Goal: Navigation & Orientation: Go to known website

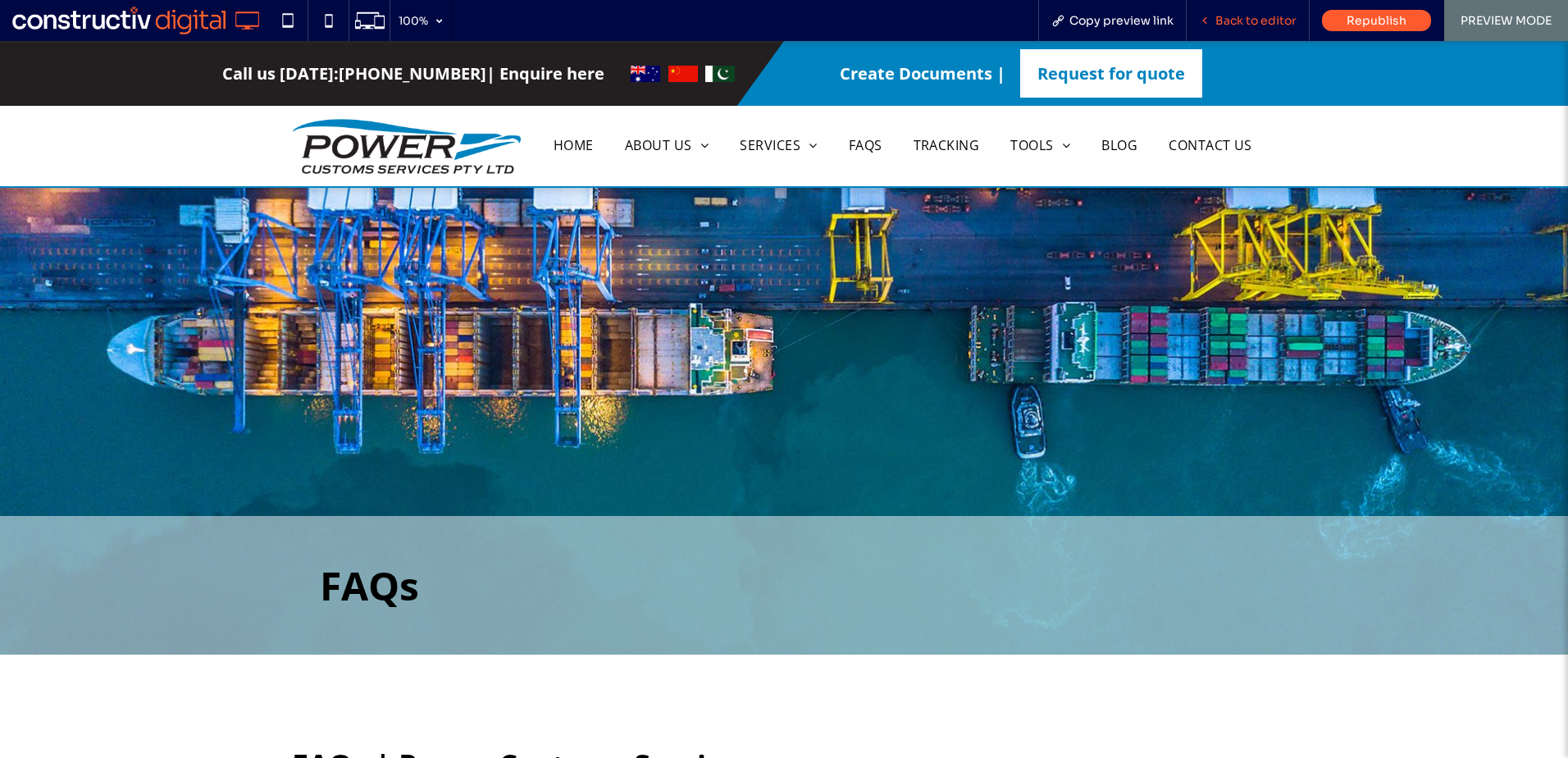
drag, startPoint x: 1248, startPoint y: 19, endPoint x: 1278, endPoint y: 38, distance: 35.5
click at [1248, 19] on span "Back to editor" at bounding box center [1256, 21] width 82 height 15
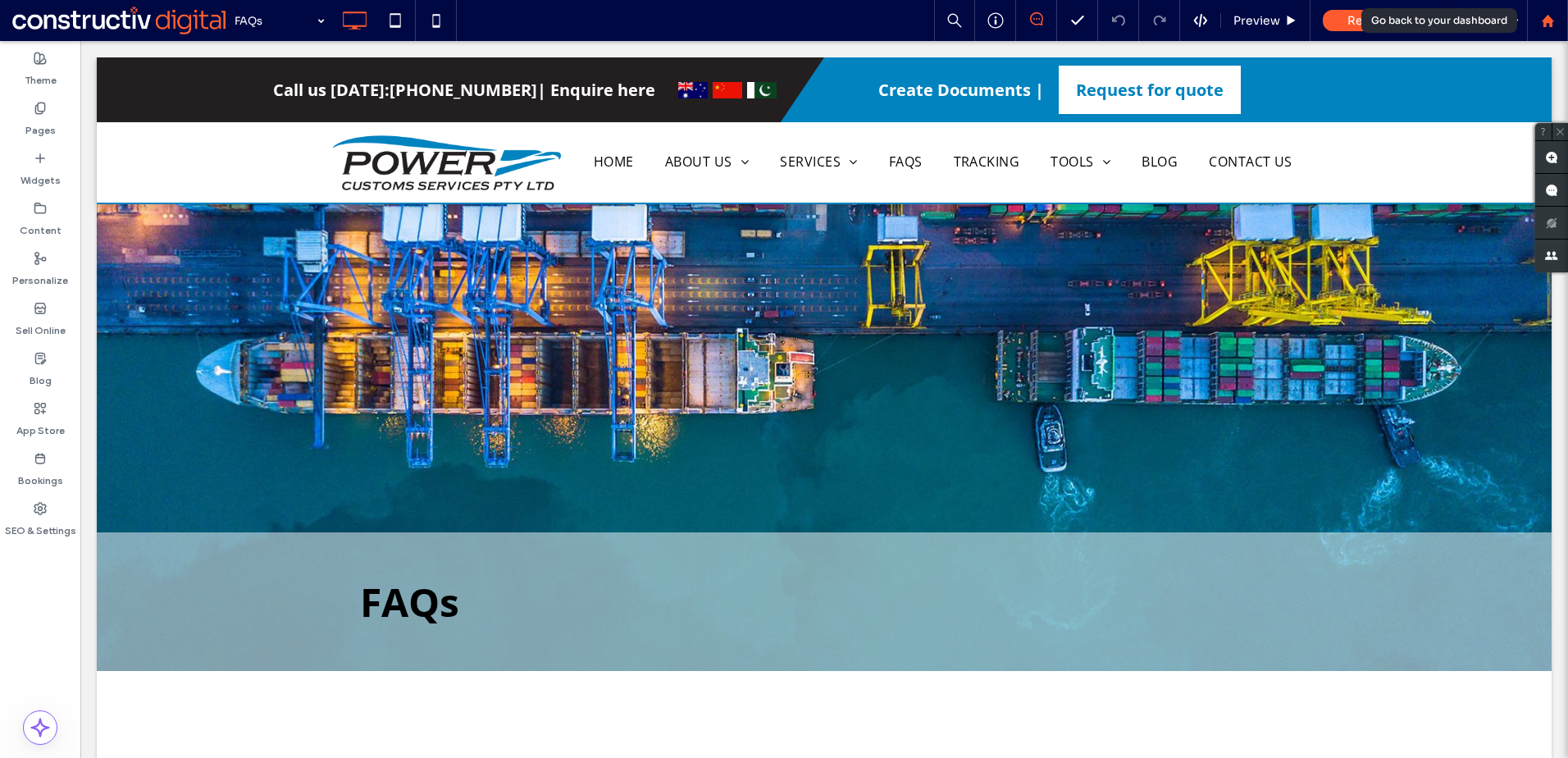
click at [1548, 19] on use at bounding box center [1546, 20] width 12 height 12
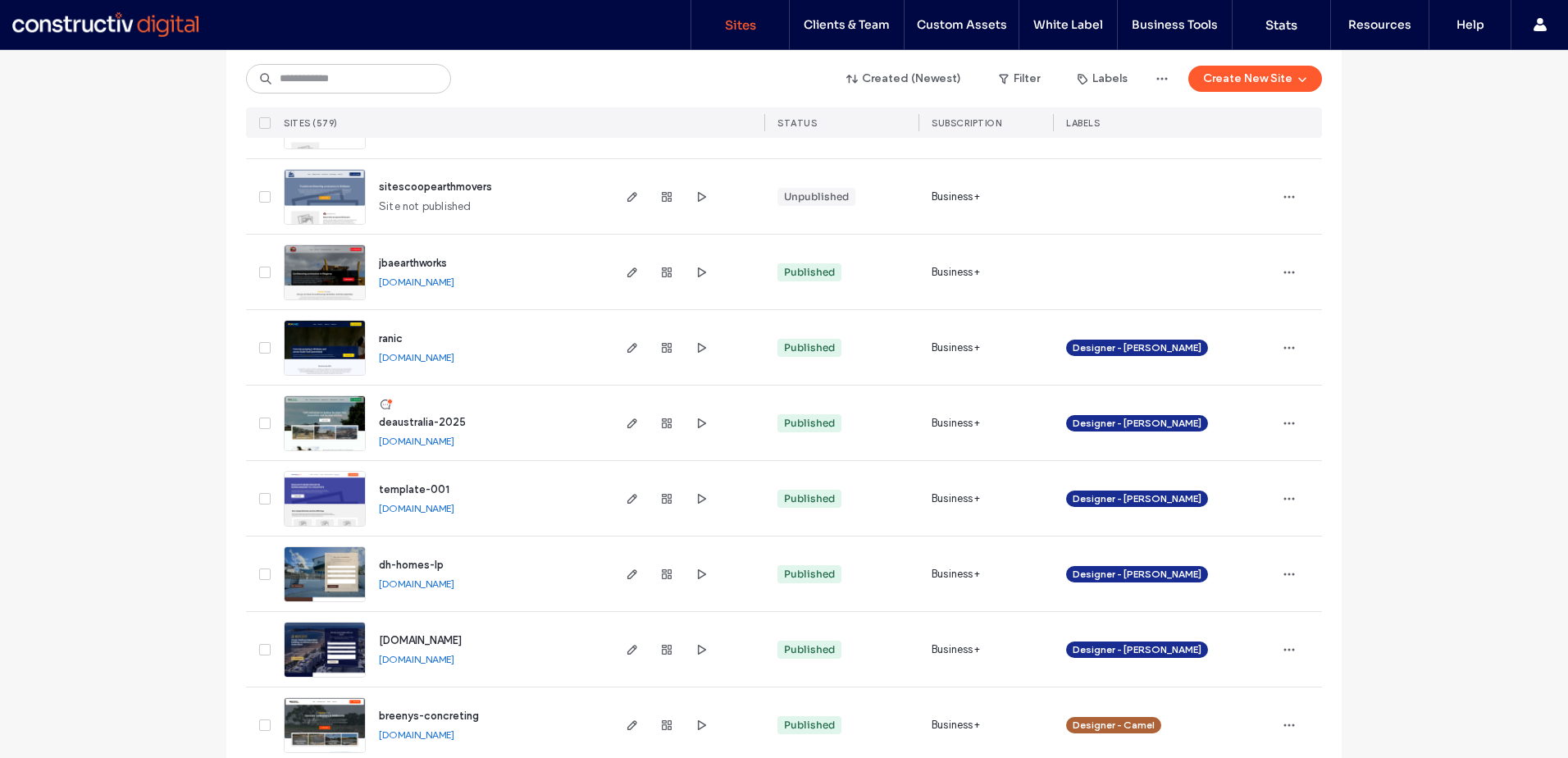
scroll to position [328, 0]
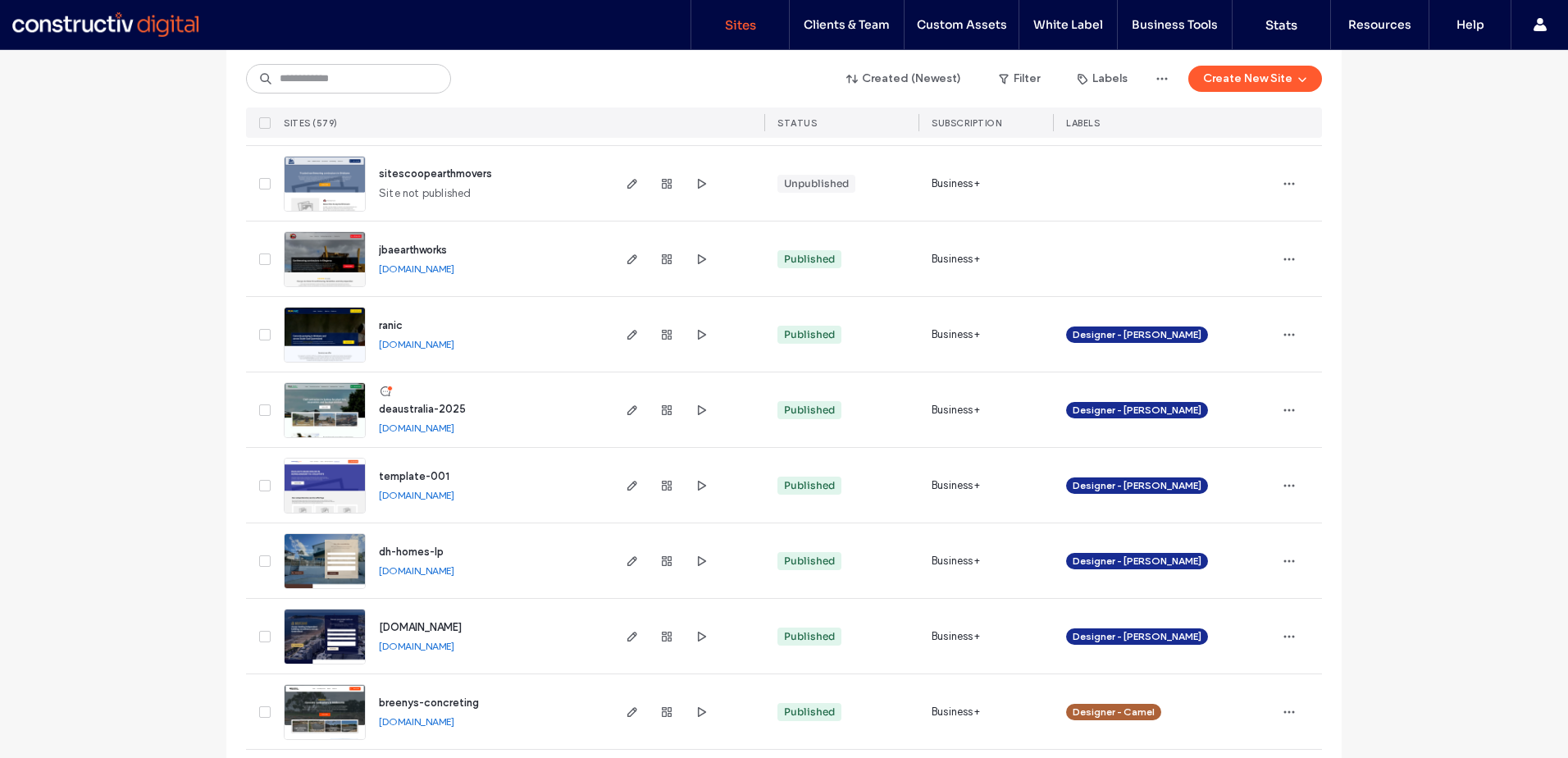
drag, startPoint x: 593, startPoint y: 272, endPoint x: 367, endPoint y: 279, distance: 226.1
click at [367, 279] on div "jbaearthworks [DOMAIN_NAME]" at bounding box center [488, 258] width 244 height 75
copy link "[DOMAIN_NAME]"
click at [609, 276] on div at bounding box center [686, 258] width 155 height 75
drag, startPoint x: 588, startPoint y: 269, endPoint x: 362, endPoint y: 269, distance: 226.0
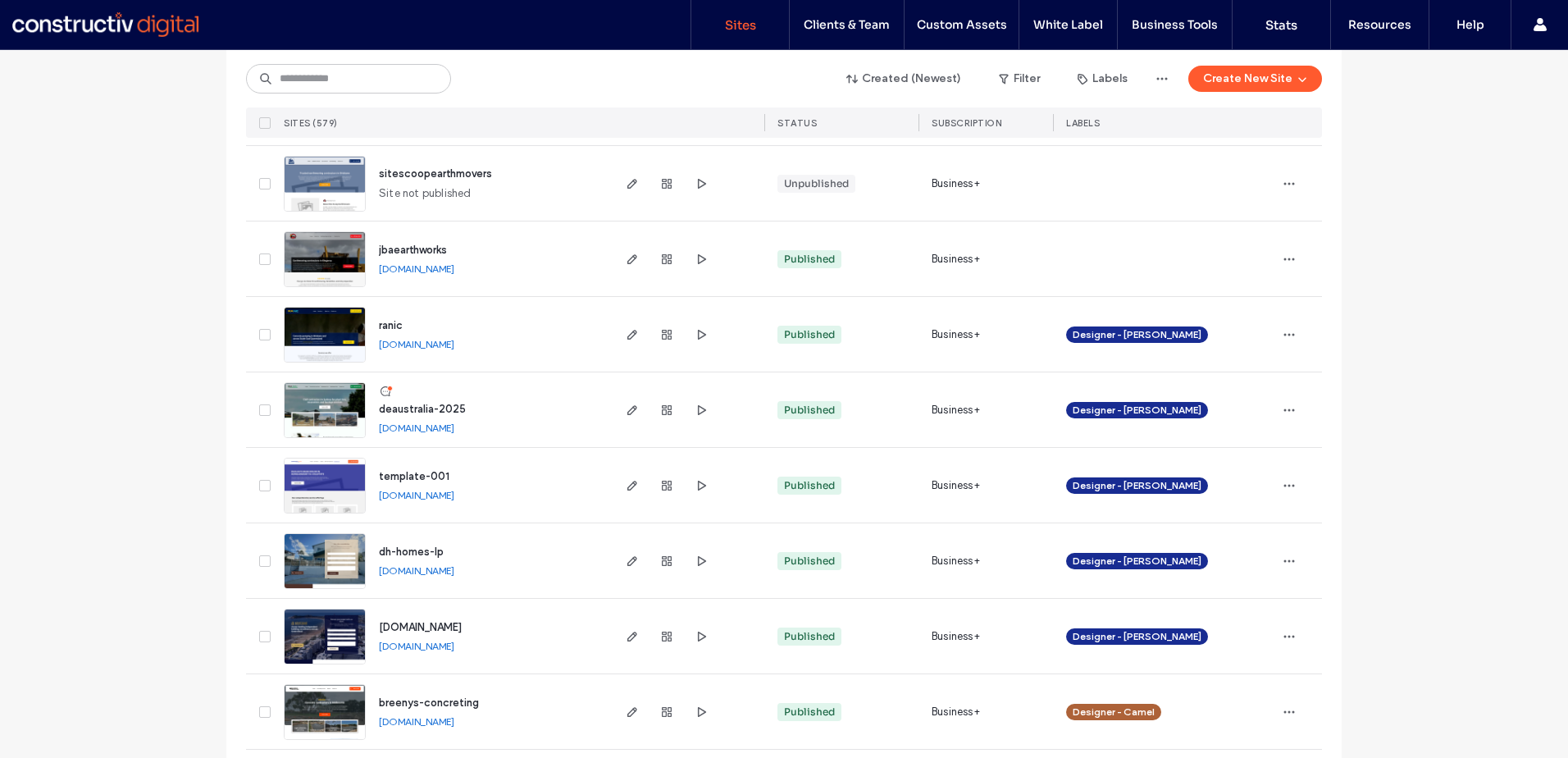
click at [366, 269] on div "jbaearthworks [DOMAIN_NAME]" at bounding box center [488, 258] width 244 height 75
copy link "[DOMAIN_NAME]"
click at [700, 260] on icon "button" at bounding box center [701, 259] width 13 height 13
